Goal: Information Seeking & Learning: Learn about a topic

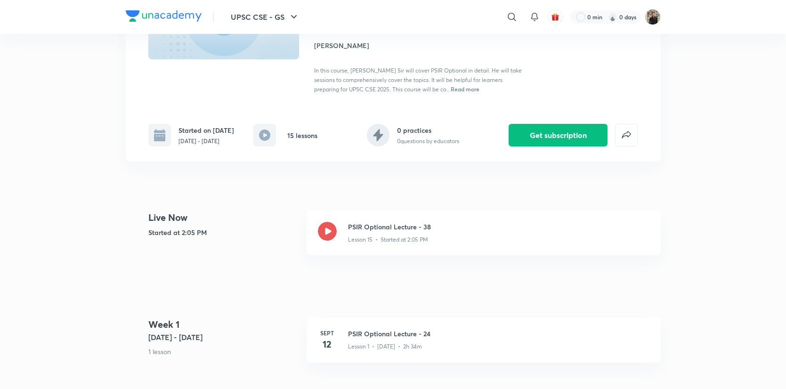
scroll to position [168, 0]
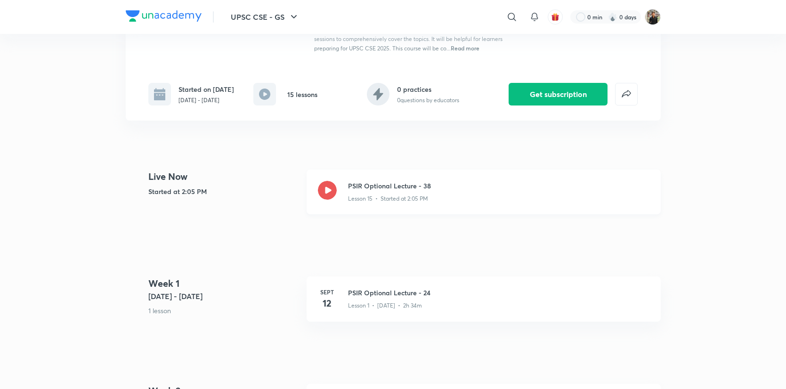
click at [329, 199] on icon at bounding box center [327, 190] width 19 height 19
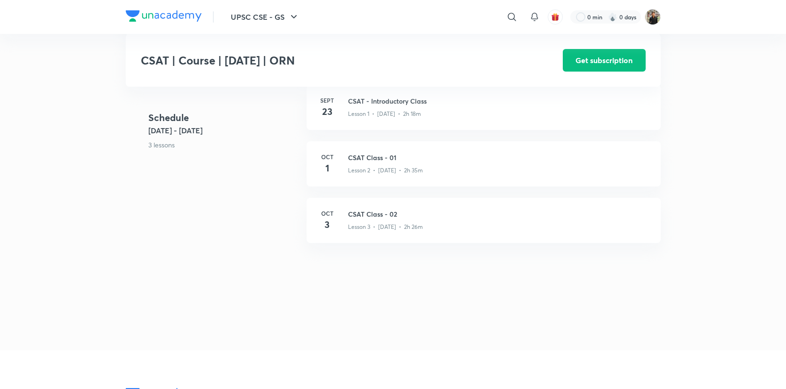
scroll to position [213, 0]
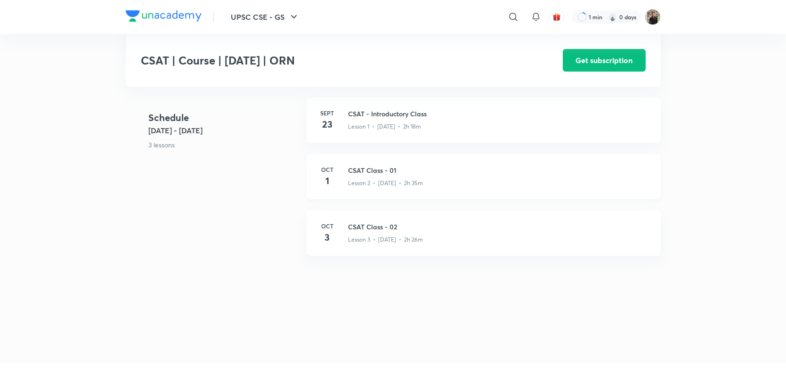
click at [366, 175] on h3 "CSAT Class - 01" at bounding box center [498, 170] width 301 height 10
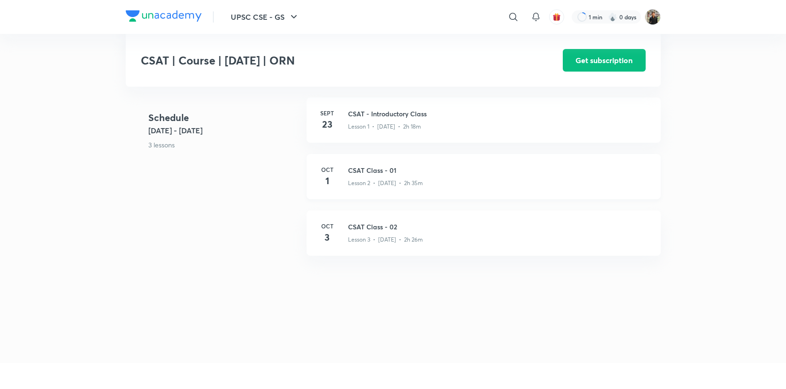
click at [366, 175] on h3 "CSAT Class - 01" at bounding box center [498, 170] width 301 height 10
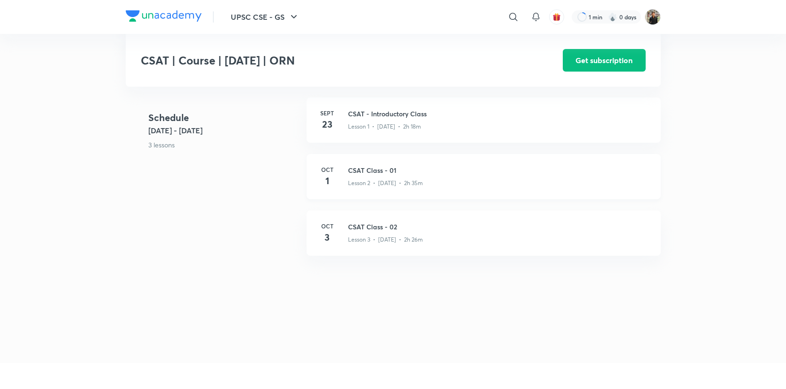
click at [366, 175] on h3 "CSAT Class - 01" at bounding box center [498, 170] width 301 height 10
